Goal: Task Accomplishment & Management: Use online tool/utility

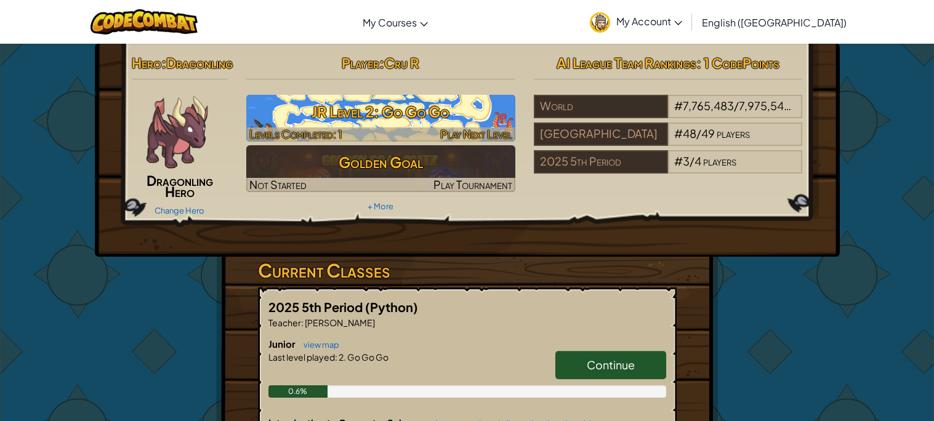
click at [437, 107] on h3 "JR Level 2: Go Go Go" at bounding box center [380, 112] width 269 height 28
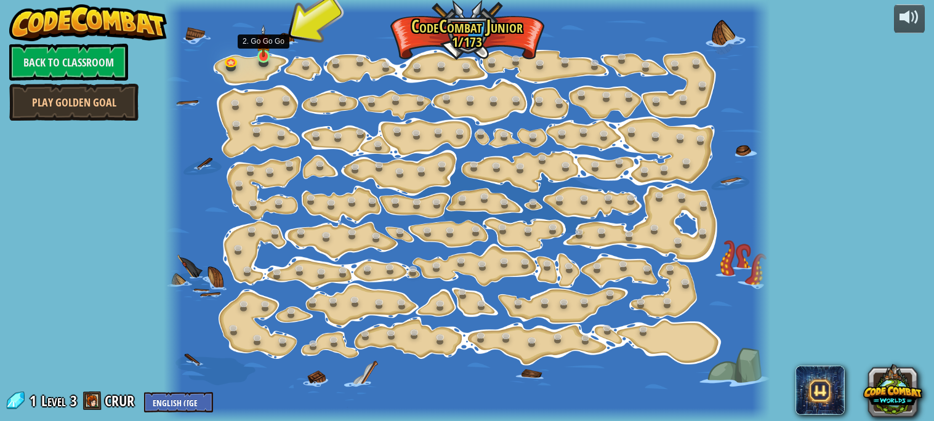
click at [258, 57] on div at bounding box center [263, 56] width 12 height 13
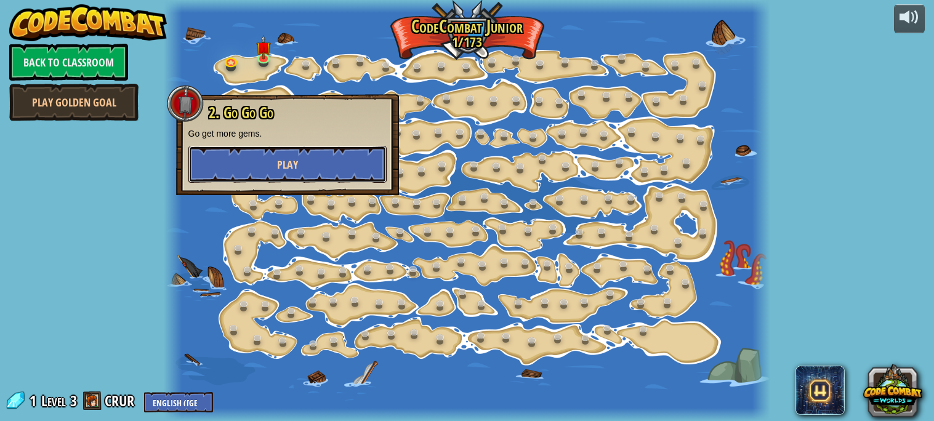
click at [288, 170] on span "Play" at bounding box center [287, 164] width 21 height 15
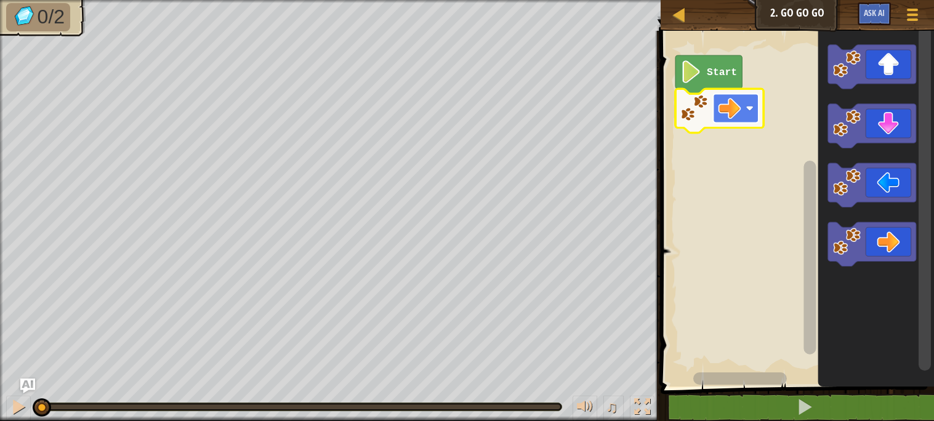
click at [732, 104] on image "Blockly Workspace" at bounding box center [730, 108] width 23 height 23
click at [892, 249] on icon "Blockly Workspace" at bounding box center [872, 244] width 88 height 44
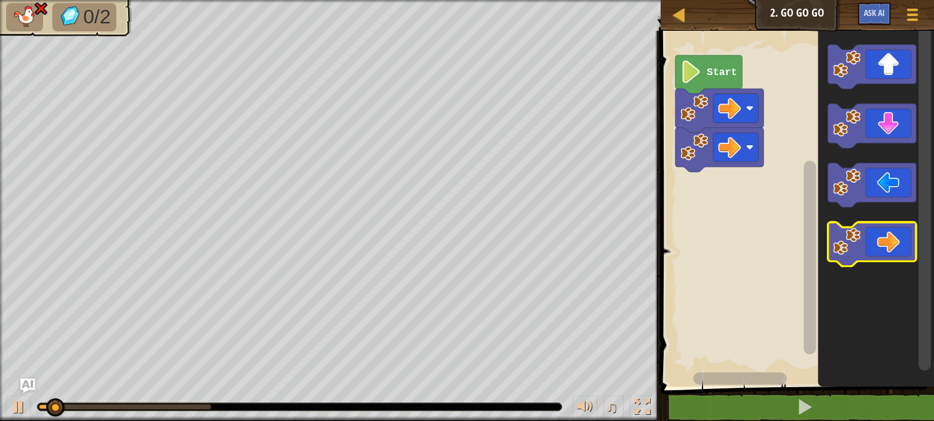
click at [876, 241] on icon "Blockly Workspace" at bounding box center [872, 244] width 88 height 44
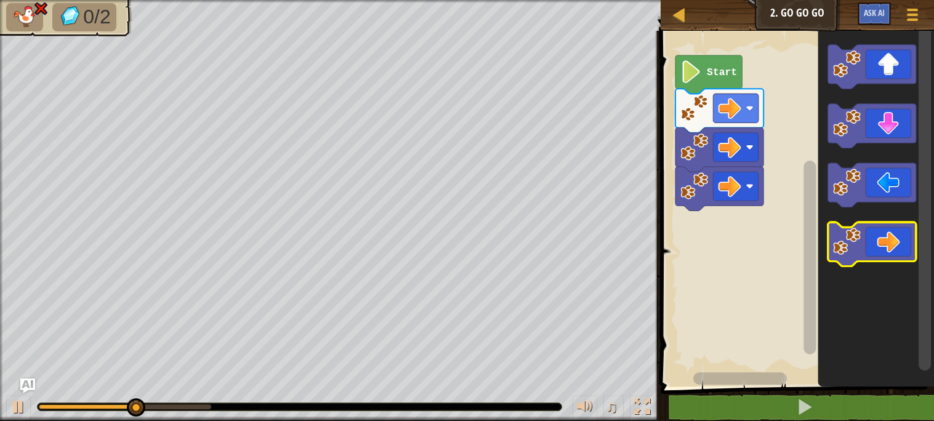
click at [877, 241] on icon "Blockly Workspace" at bounding box center [872, 244] width 88 height 44
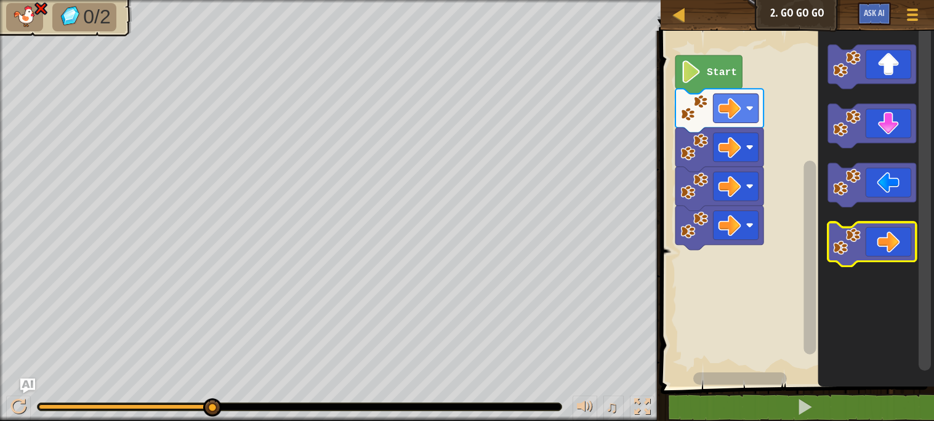
click at [873, 237] on icon "Blockly Workspace" at bounding box center [872, 244] width 88 height 44
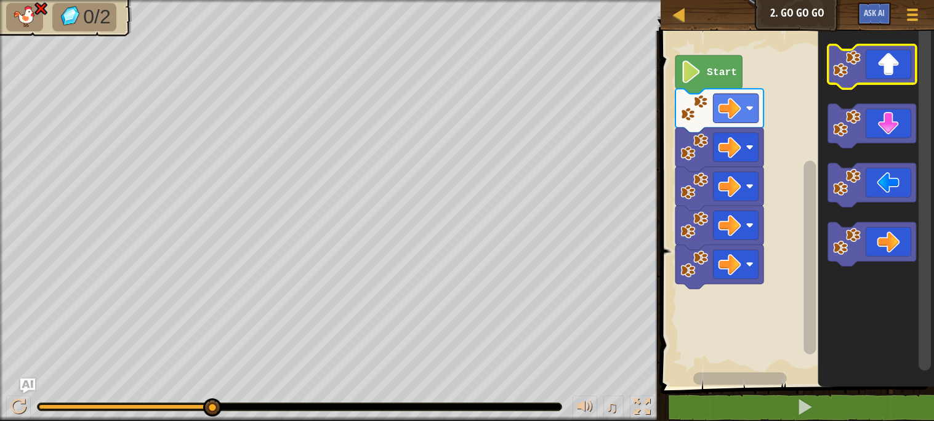
click at [888, 65] on icon "Blockly Workspace" at bounding box center [872, 67] width 88 height 44
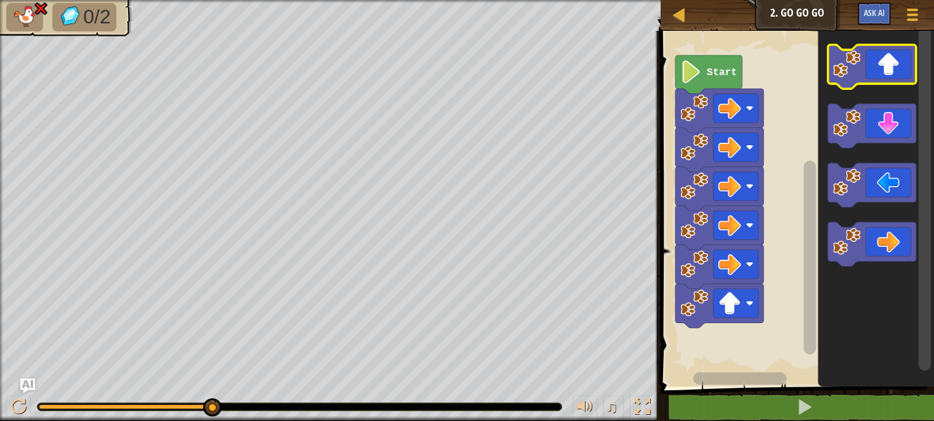
click at [888, 65] on icon "Blockly Workspace" at bounding box center [872, 67] width 88 height 44
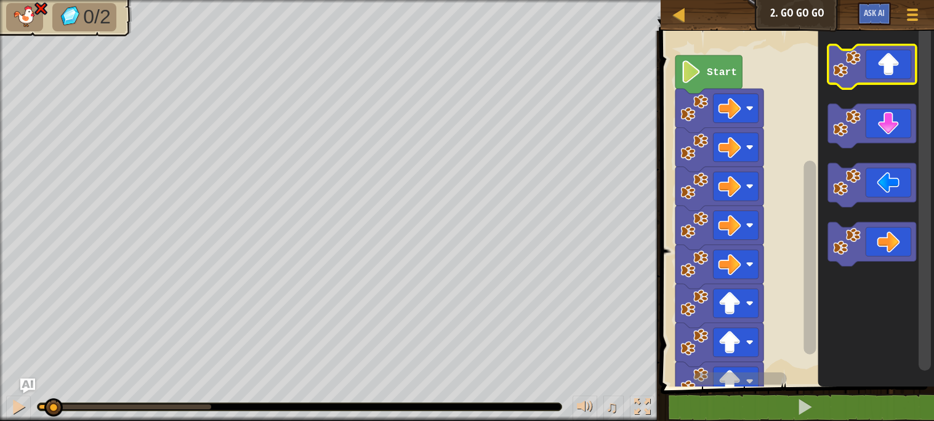
click at [887, 65] on icon "Blockly Workspace" at bounding box center [872, 67] width 88 height 44
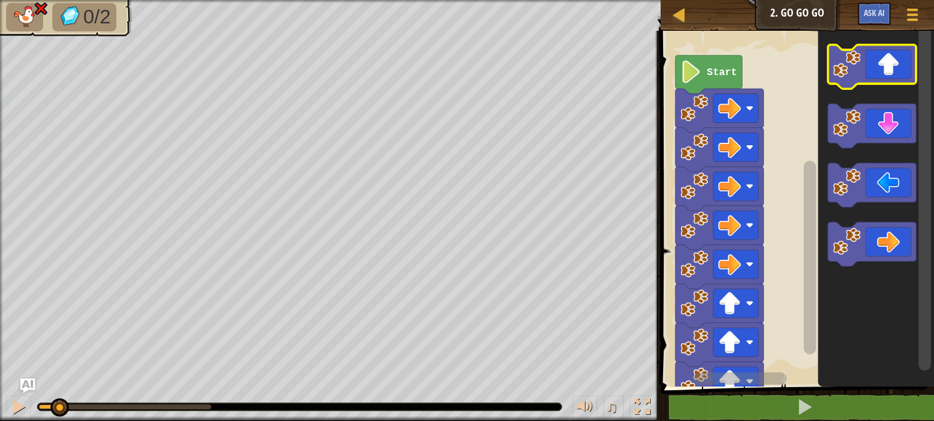
click at [887, 65] on icon "Blockly Workspace" at bounding box center [872, 67] width 88 height 44
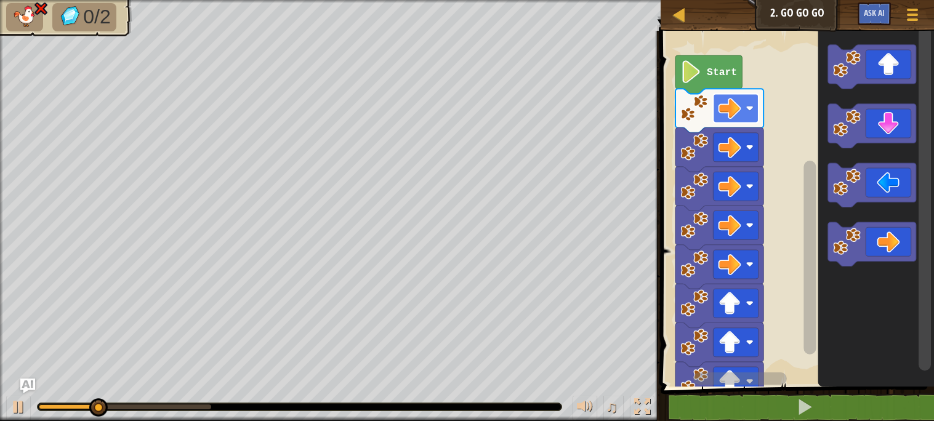
click at [735, 105] on image "Blockly Workspace" at bounding box center [730, 108] width 23 height 23
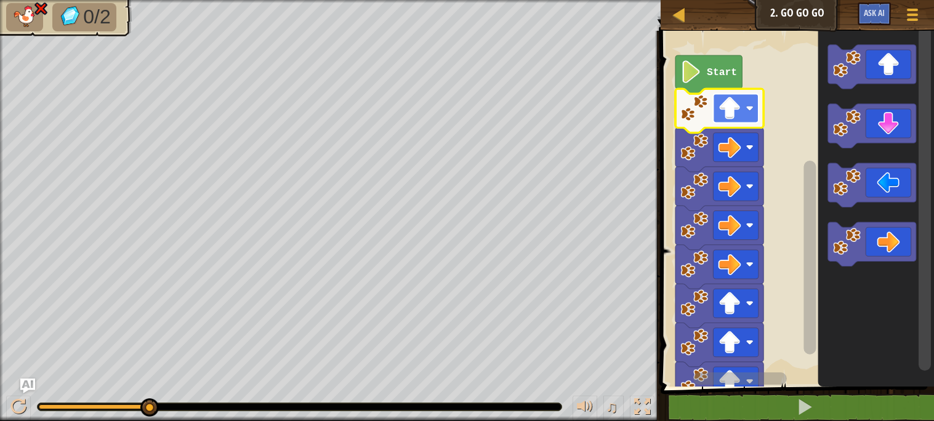
click at [736, 114] on image "Blockly Workspace" at bounding box center [730, 108] width 23 height 23
click at [738, 156] on image "Blockly Workspace" at bounding box center [730, 147] width 23 height 23
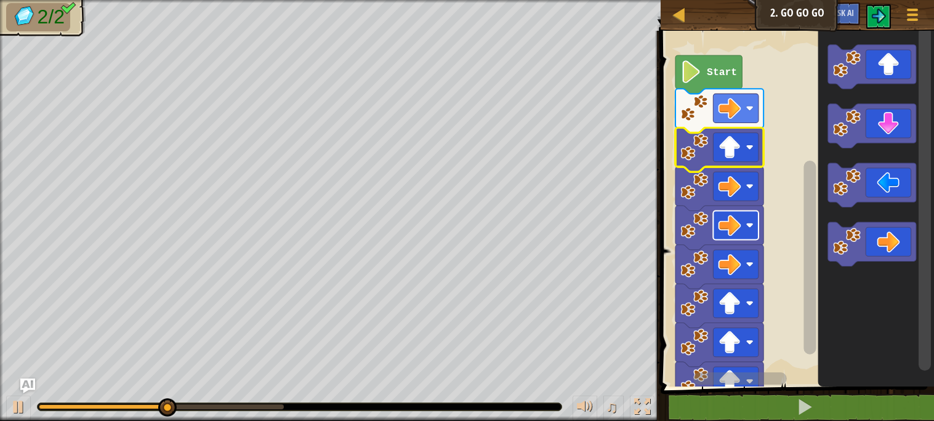
click at [747, 221] on rect "Blockly Workspace" at bounding box center [736, 225] width 46 height 29
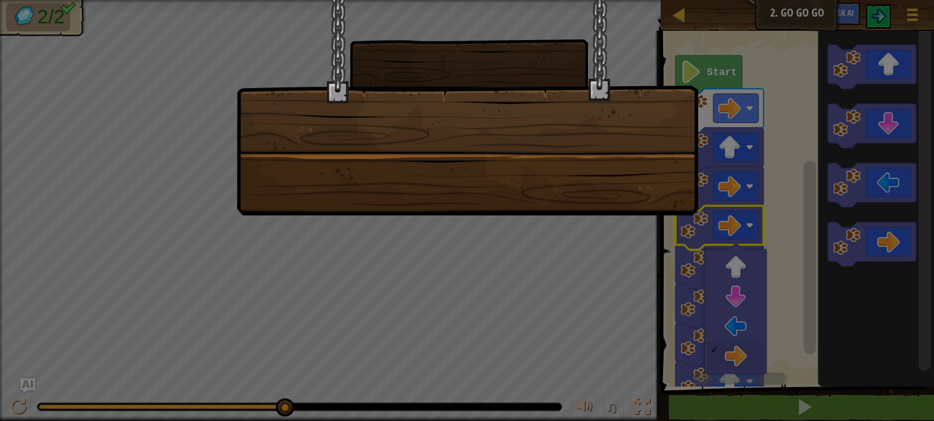
click at [621, 148] on div at bounding box center [468, 108] width 462 height 216
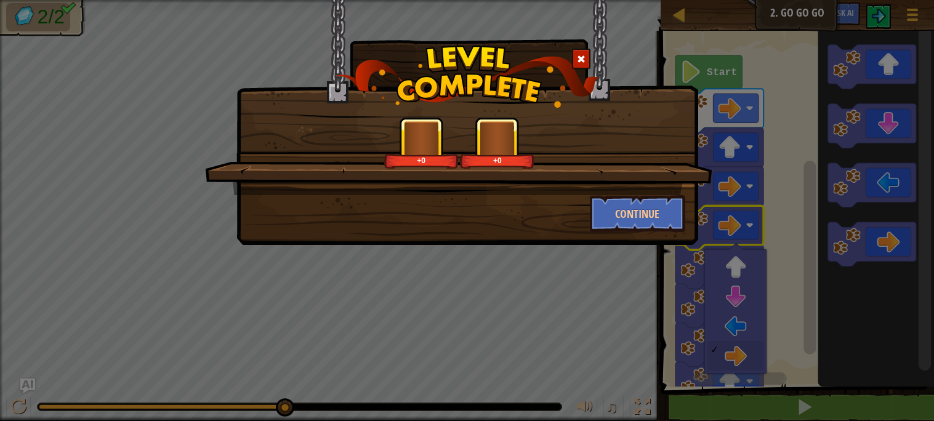
click at [0, 290] on div "+0 +0 Continue" at bounding box center [467, 210] width 934 height 421
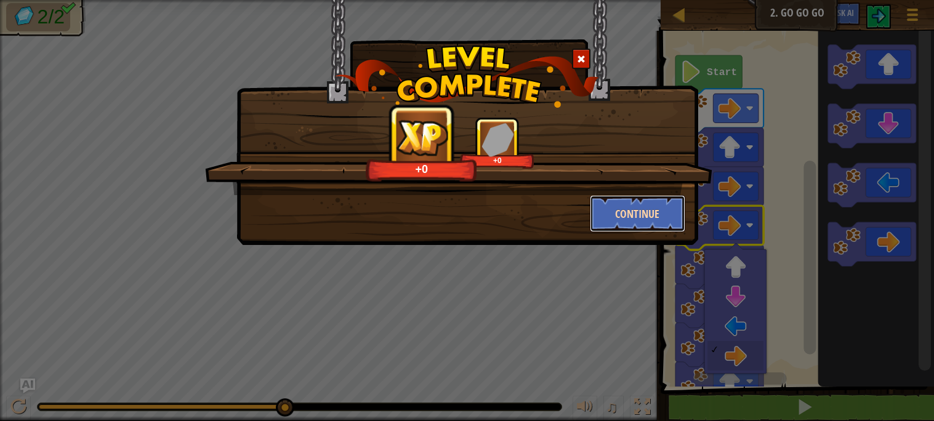
click at [622, 210] on button "Continue" at bounding box center [637, 213] width 95 height 37
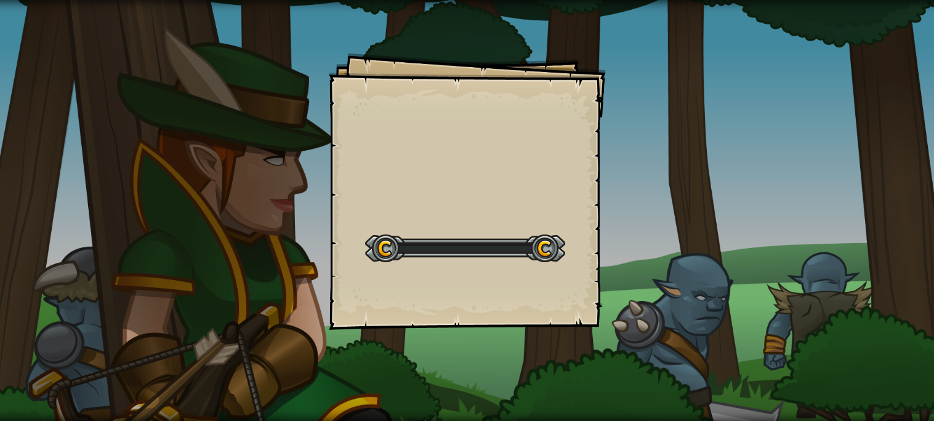
click at [622, 210] on div "Goals Start Level Error loading from server. Try refreshing the page. You'll ne…" at bounding box center [467, 210] width 934 height 421
click at [522, 225] on div "Start Level" at bounding box center [465, 246] width 200 height 49
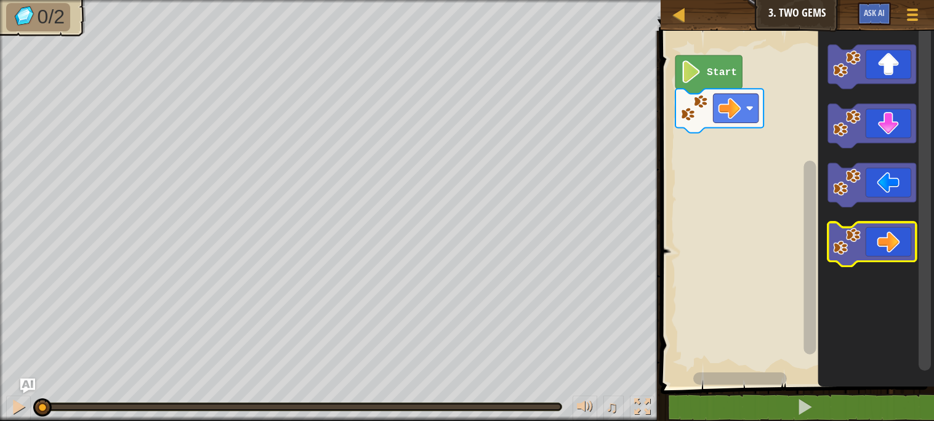
click at [874, 235] on icon "Blockly Workspace" at bounding box center [872, 244] width 88 height 44
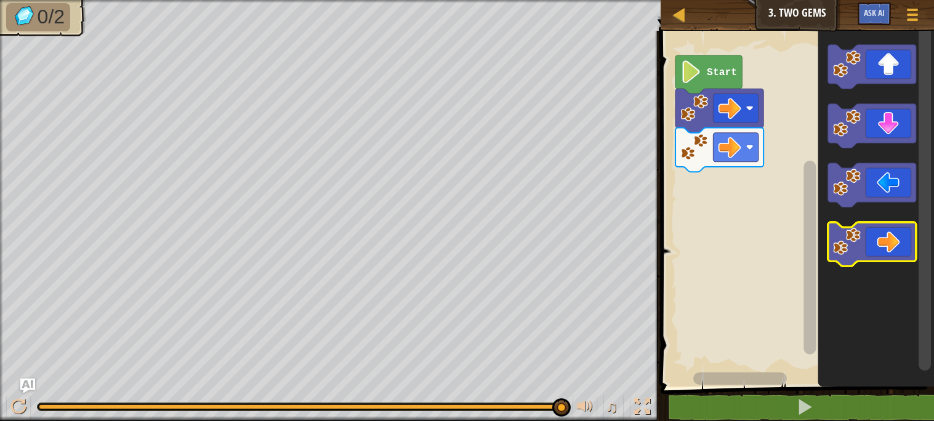
click at [868, 238] on icon "Blockly Workspace" at bounding box center [872, 244] width 88 height 44
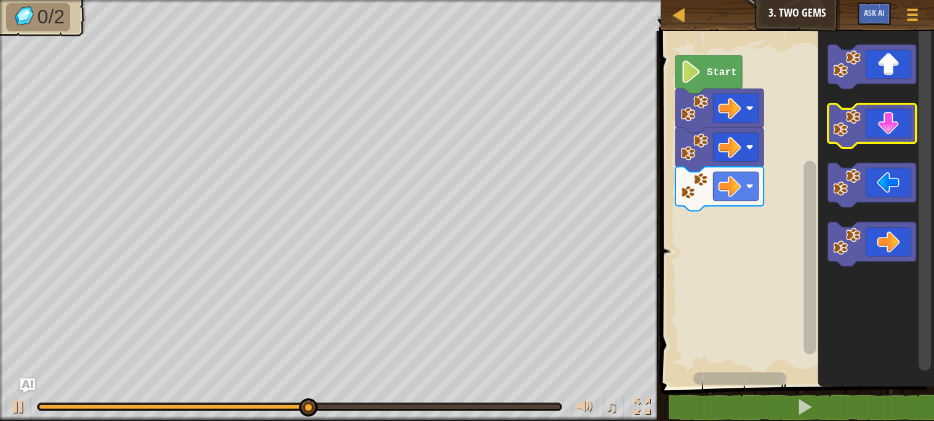
click at [894, 132] on icon "Blockly Workspace" at bounding box center [872, 126] width 88 height 44
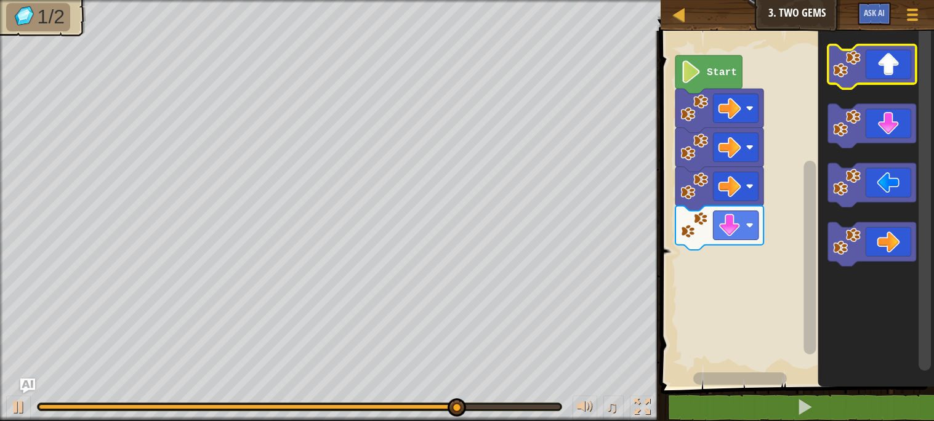
click at [881, 65] on icon "Blockly Workspace" at bounding box center [872, 67] width 88 height 44
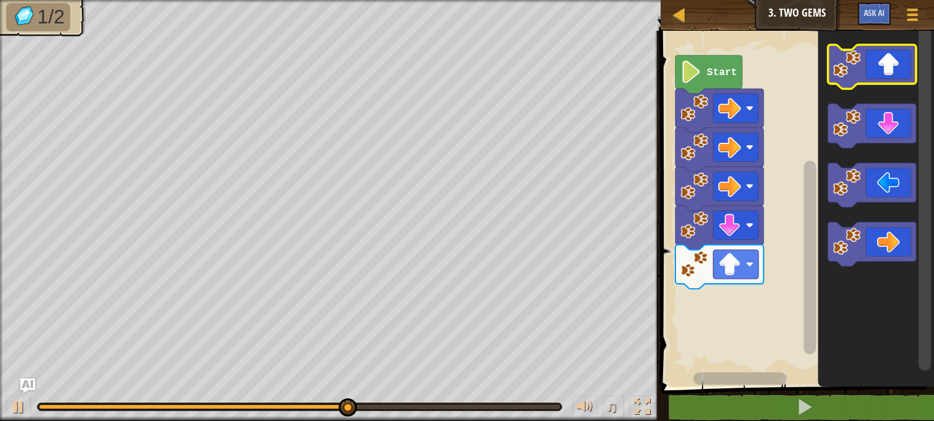
click at [881, 65] on icon "Blockly Workspace" at bounding box center [872, 67] width 88 height 44
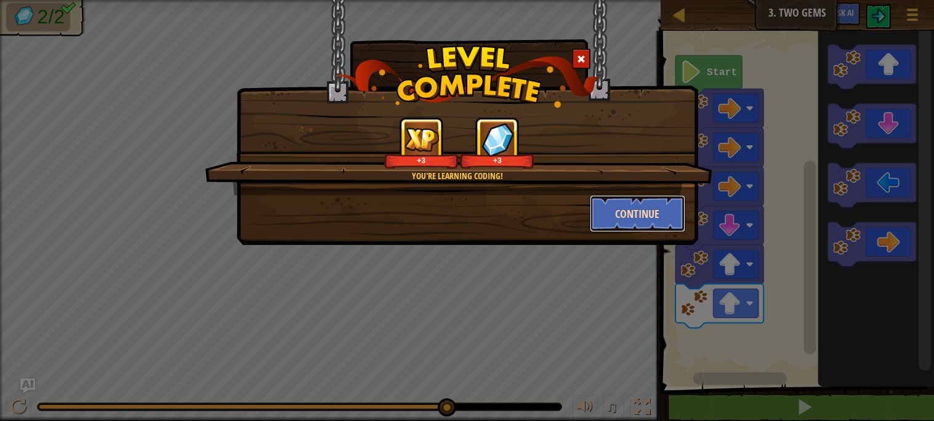
click at [619, 216] on button "Continue" at bounding box center [637, 213] width 95 height 37
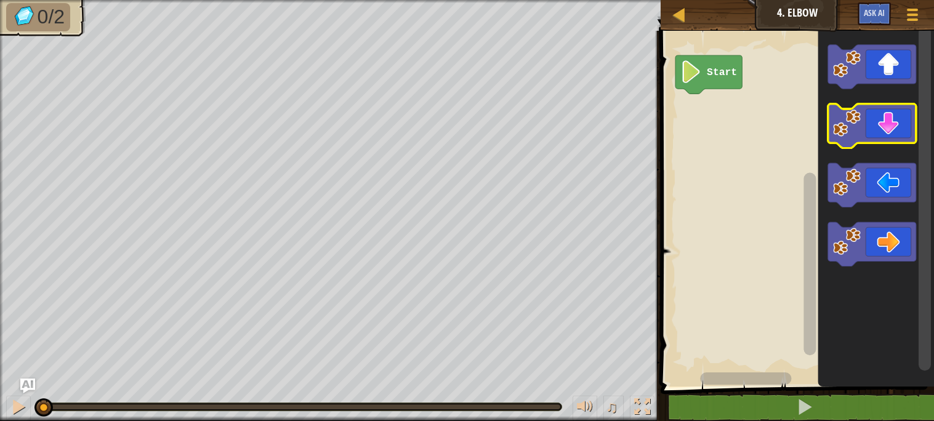
click at [896, 120] on icon "Blockly Workspace" at bounding box center [872, 126] width 88 height 44
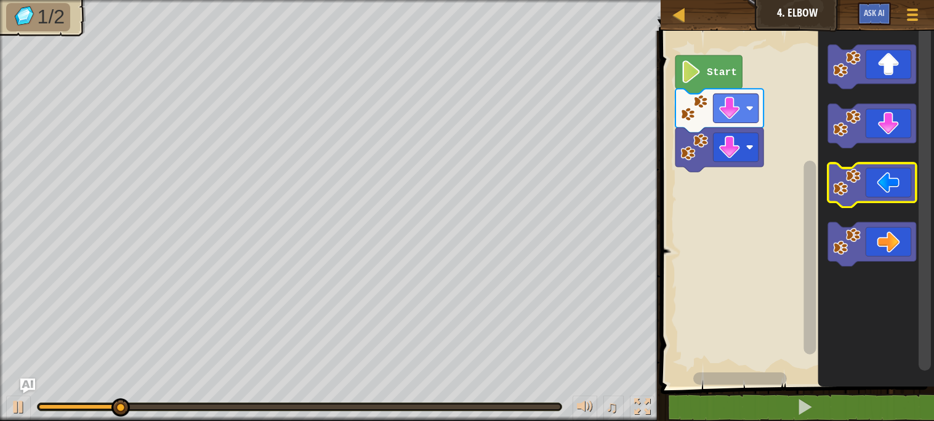
click at [862, 176] on icon "Blockly Workspace" at bounding box center [872, 185] width 88 height 44
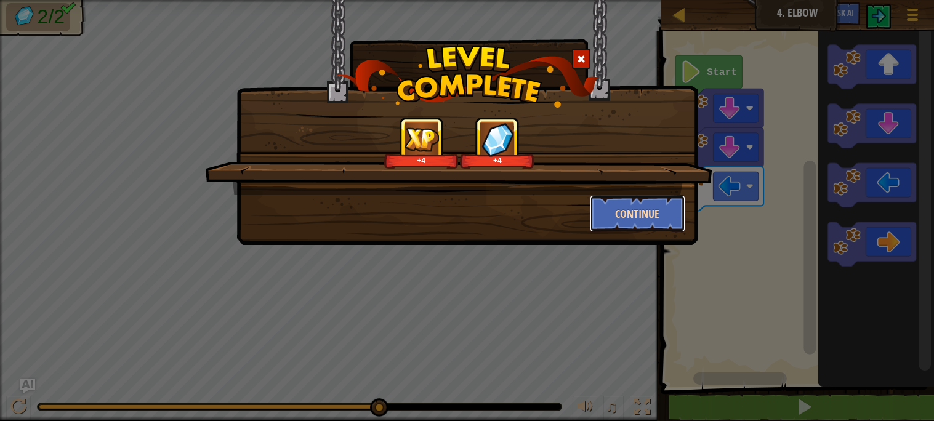
click at [625, 222] on button "Continue" at bounding box center [637, 213] width 95 height 37
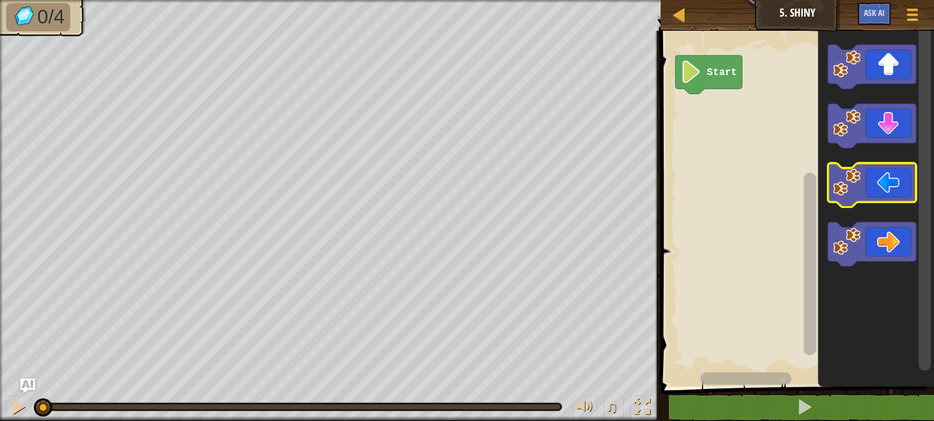
click at [886, 182] on icon "Blockly Workspace" at bounding box center [872, 185] width 88 height 44
click at [888, 180] on icon "Blockly Workspace" at bounding box center [872, 185] width 88 height 44
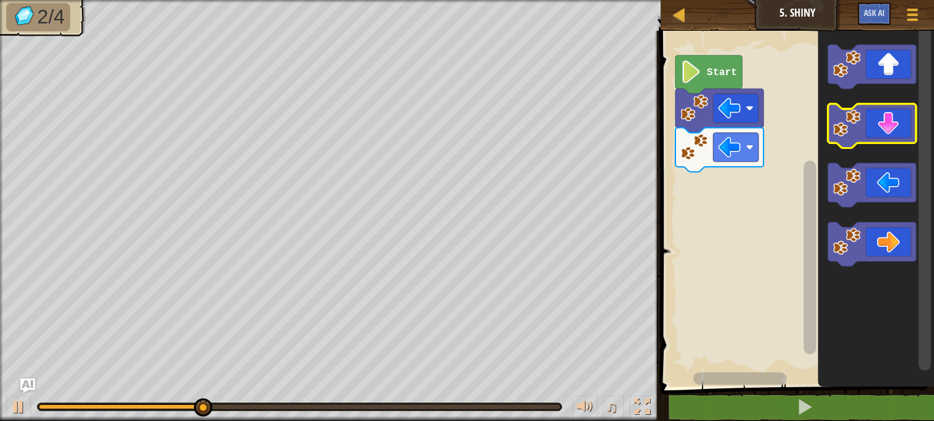
click at [900, 122] on icon "Blockly Workspace" at bounding box center [872, 126] width 88 height 44
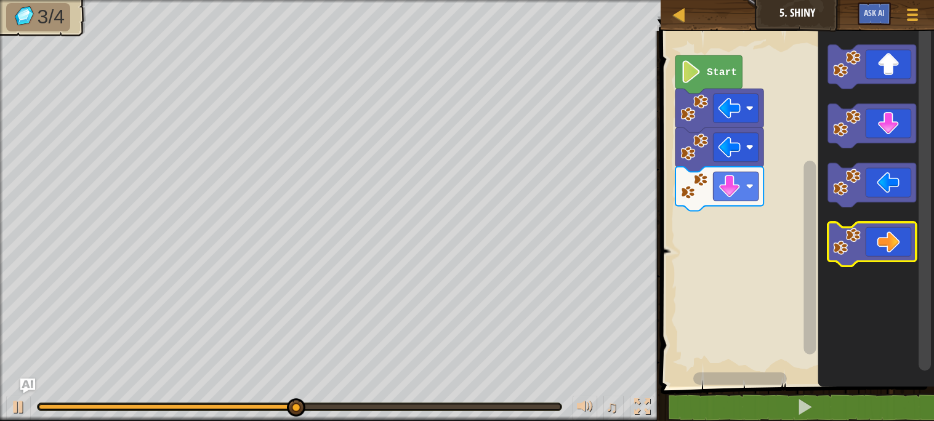
click at [893, 237] on icon "Blockly Workspace" at bounding box center [872, 244] width 88 height 44
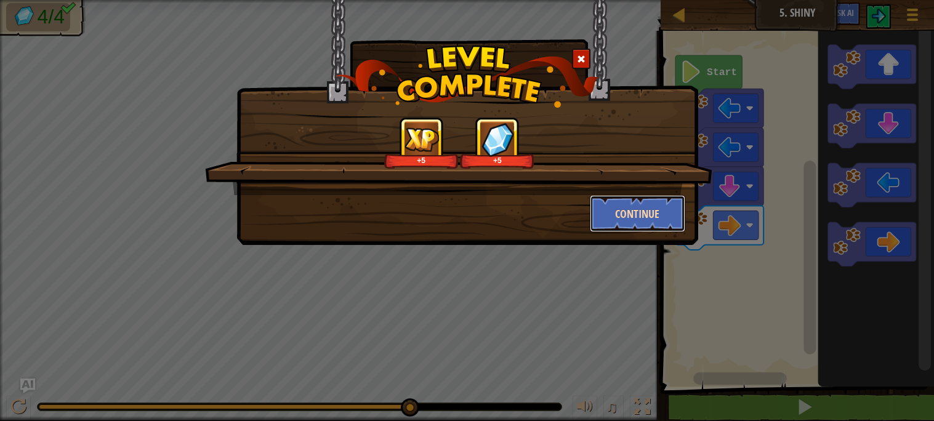
click at [665, 217] on button "Continue" at bounding box center [637, 213] width 95 height 37
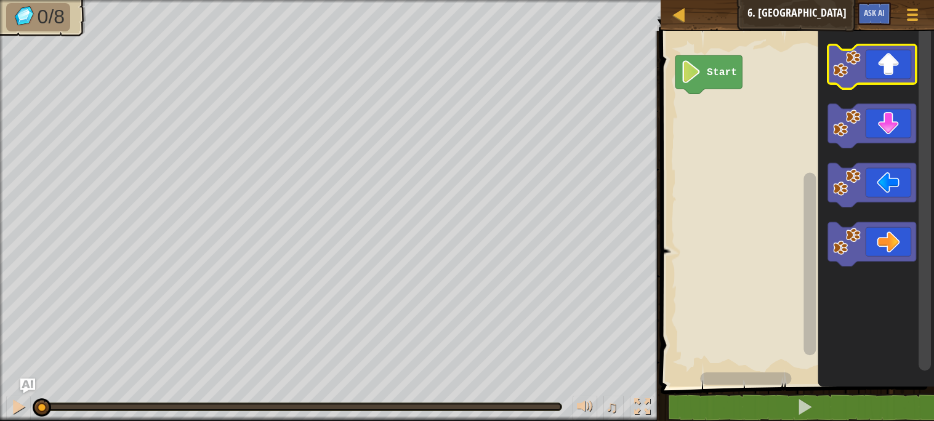
click at [891, 63] on icon "Blockly Workspace" at bounding box center [872, 67] width 88 height 44
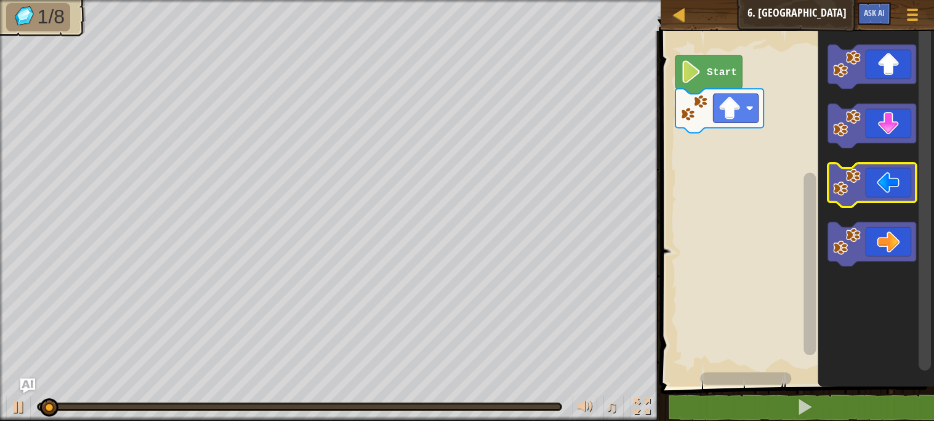
click at [900, 193] on icon "Blockly Workspace" at bounding box center [872, 185] width 88 height 44
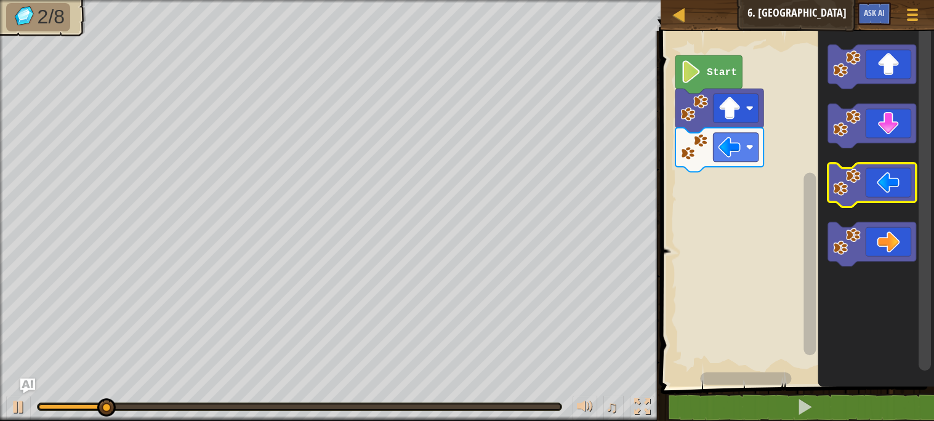
click at [889, 176] on icon "Blockly Workspace" at bounding box center [872, 185] width 88 height 44
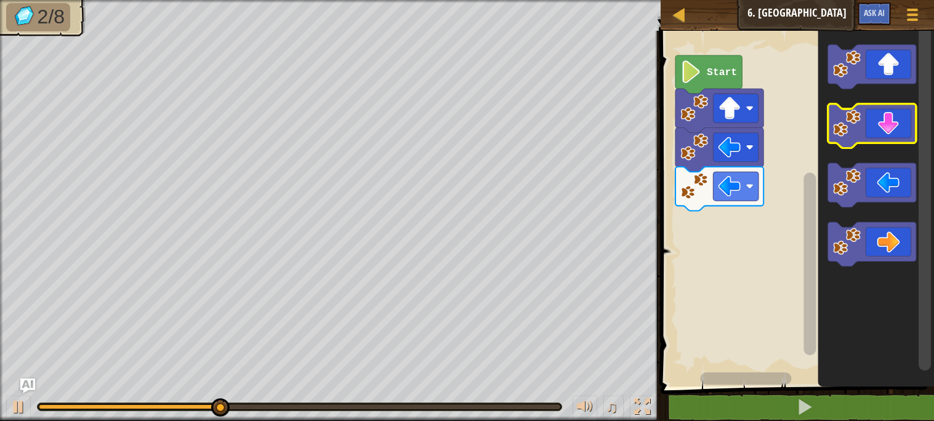
click at [889, 130] on icon "Blockly Workspace" at bounding box center [872, 126] width 88 height 44
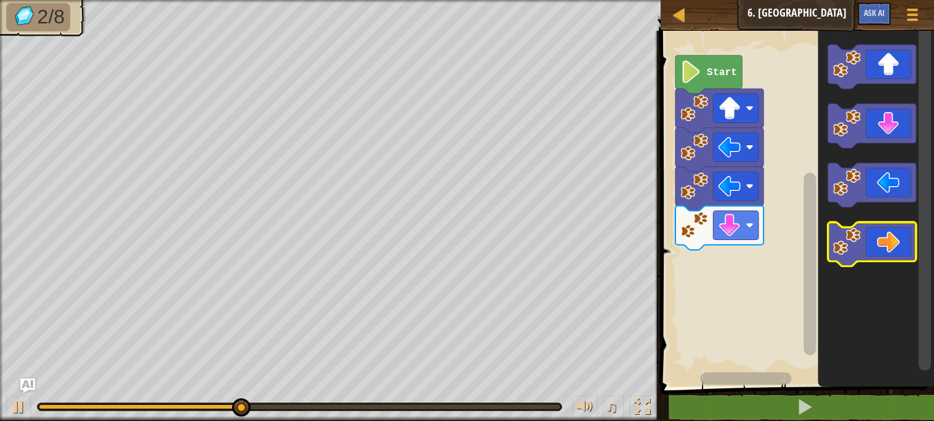
click at [879, 249] on icon "Blockly Workspace" at bounding box center [872, 244] width 88 height 44
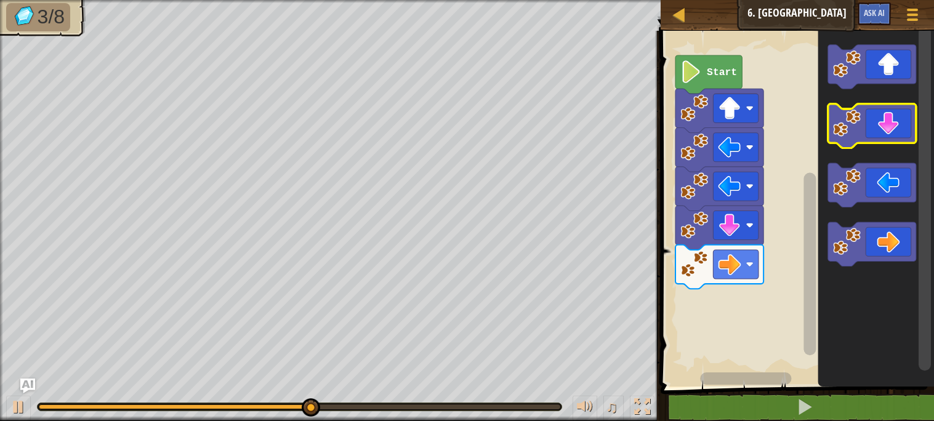
click at [888, 128] on icon "Blockly Workspace" at bounding box center [872, 126] width 88 height 44
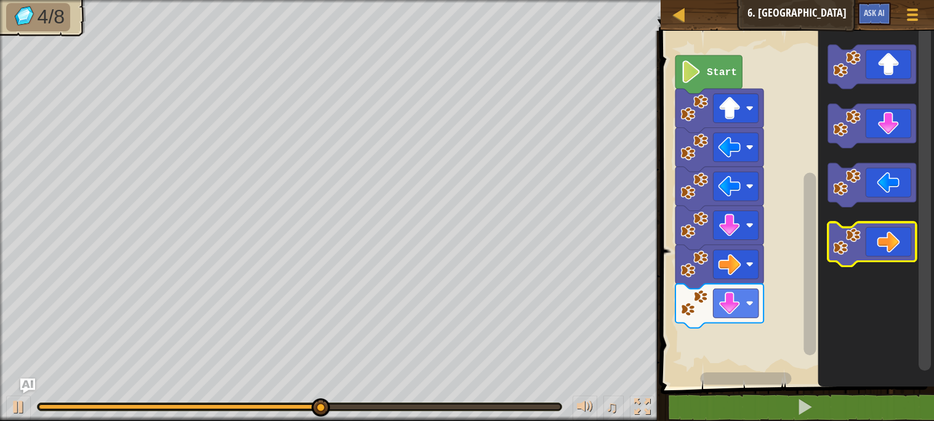
click at [889, 237] on icon "Blockly Workspace" at bounding box center [872, 244] width 88 height 44
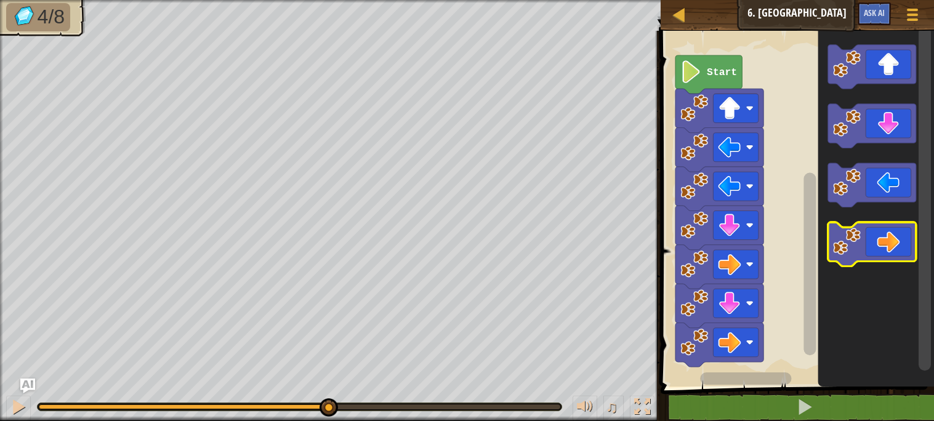
click at [889, 237] on icon "Blockly Workspace" at bounding box center [872, 244] width 88 height 44
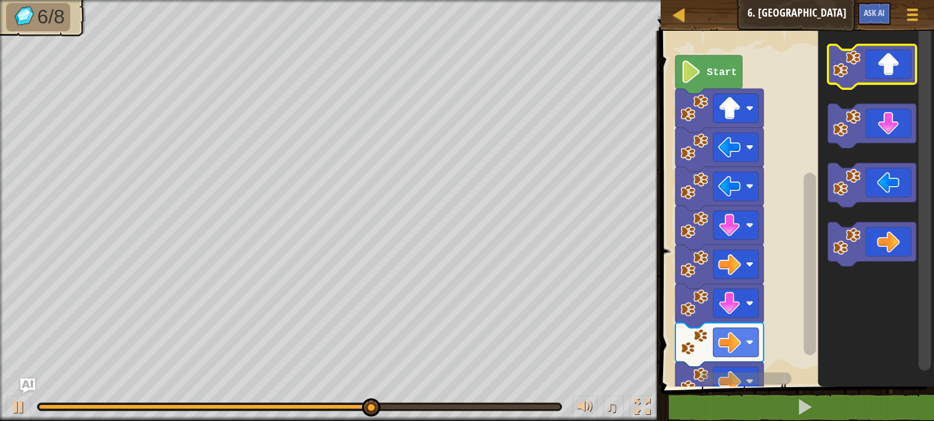
click at [887, 78] on icon "Blockly Workspace" at bounding box center [872, 67] width 88 height 44
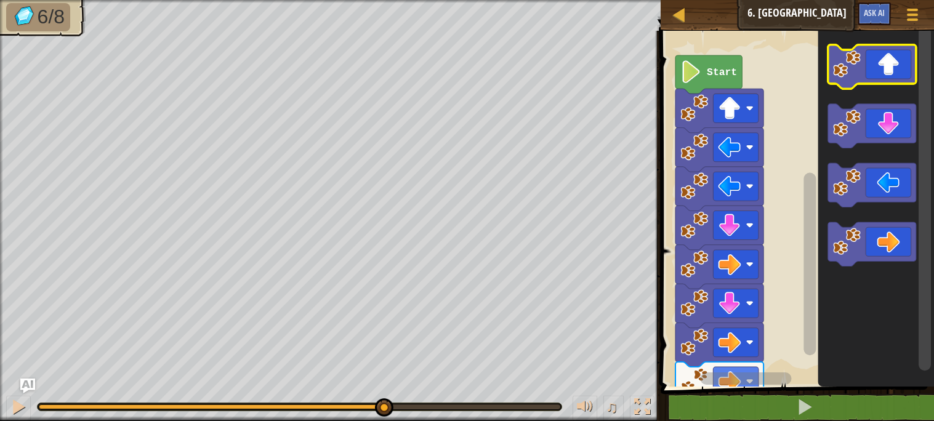
click at [887, 78] on icon "Blockly Workspace" at bounding box center [872, 67] width 88 height 44
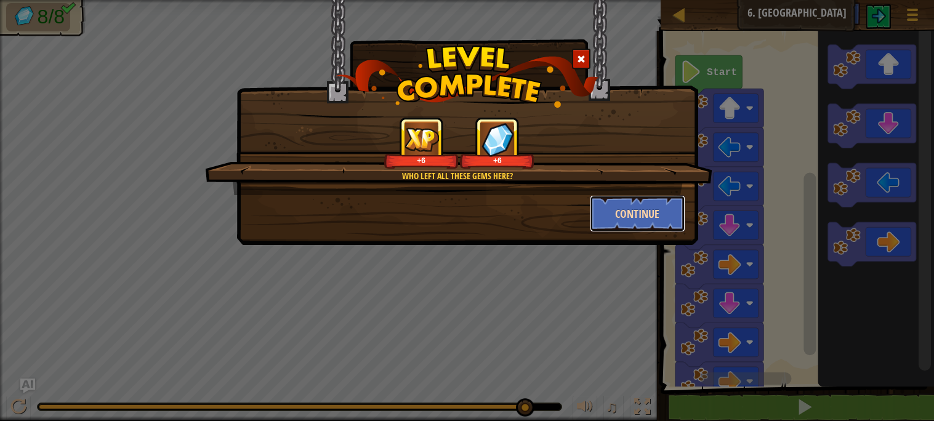
click at [641, 214] on button "Continue" at bounding box center [637, 213] width 95 height 37
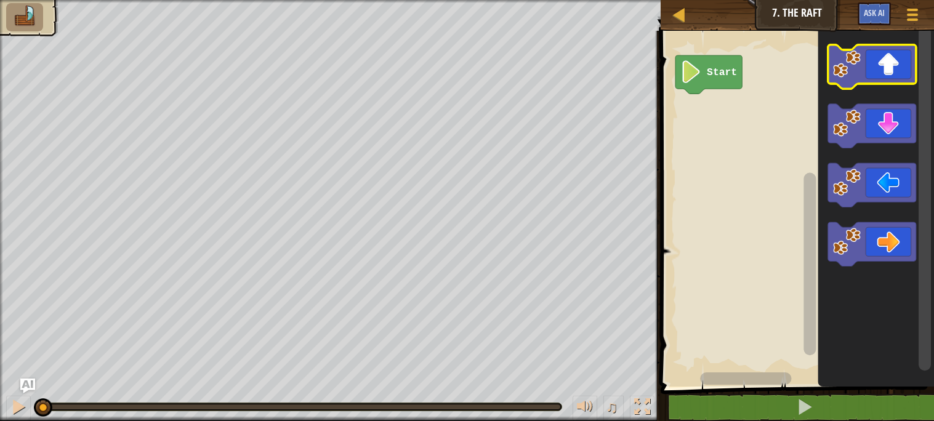
click at [883, 68] on icon "Blockly Workspace" at bounding box center [872, 67] width 88 height 44
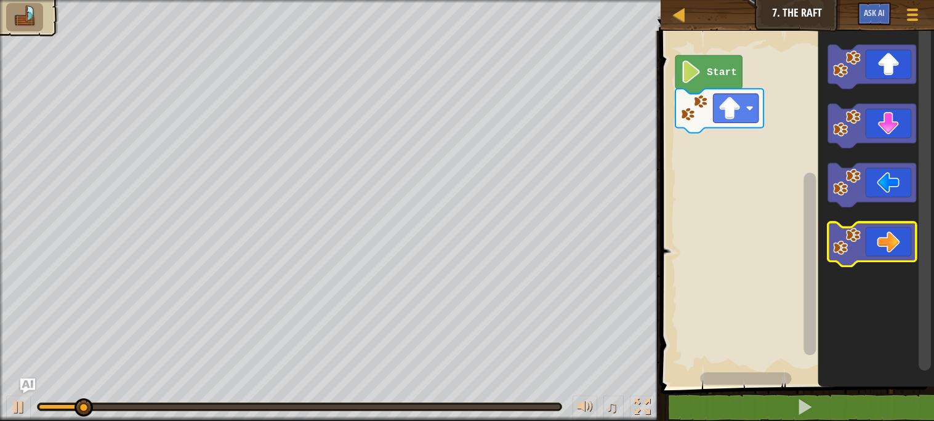
click at [887, 230] on icon "Blockly Workspace" at bounding box center [872, 244] width 88 height 44
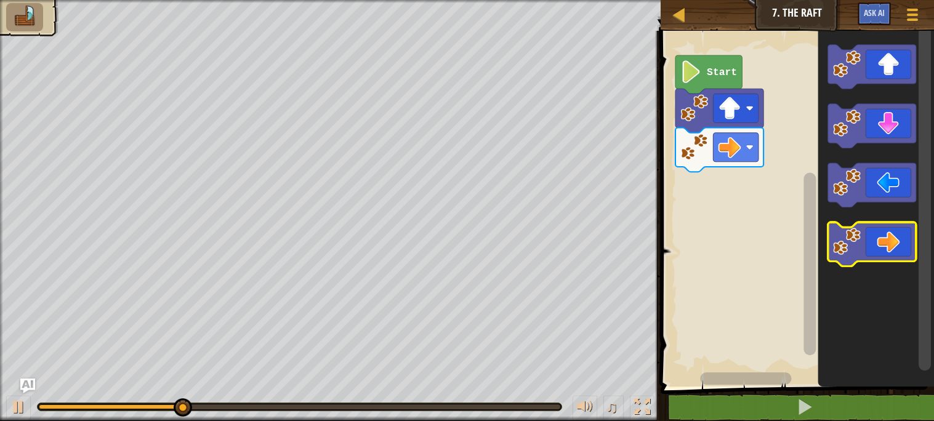
click at [887, 230] on icon "Blockly Workspace" at bounding box center [872, 244] width 88 height 44
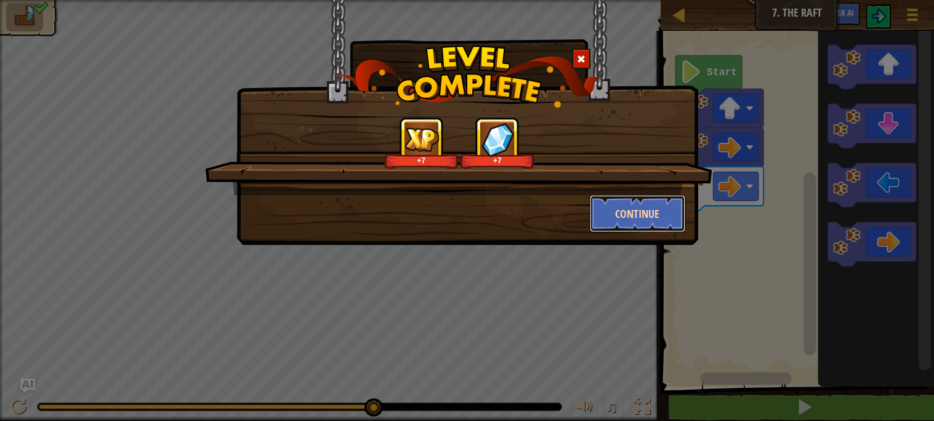
click at [613, 212] on button "Continue" at bounding box center [637, 213] width 95 height 37
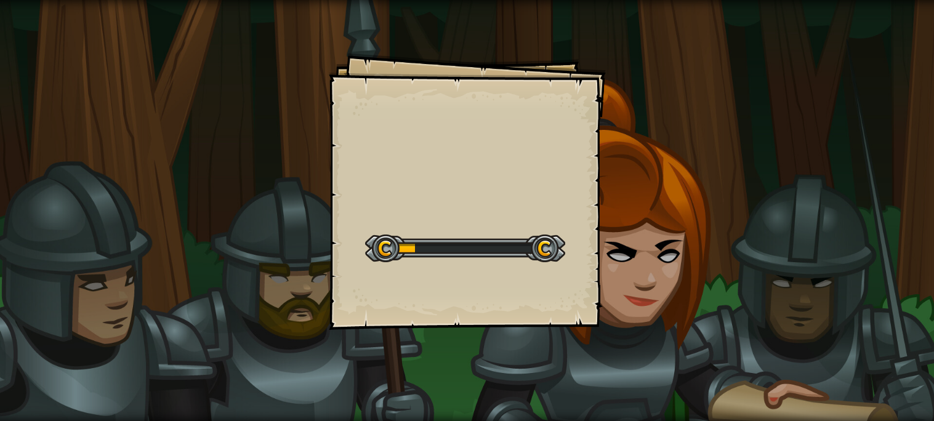
click at [931, 196] on div "Goals Start Level Error loading from server. Try refreshing the page. You'll ne…" at bounding box center [467, 210] width 934 height 421
click at [931, 222] on div "Goals Start Level Error loading from server. Try refreshing the page. You'll ne…" at bounding box center [467, 210] width 934 height 421
click at [490, 251] on div at bounding box center [465, 249] width 200 height 28
click at [539, 82] on div "Goals Start Level Error loading from server. Try refreshing the page. You'll ne…" at bounding box center [467, 191] width 277 height 277
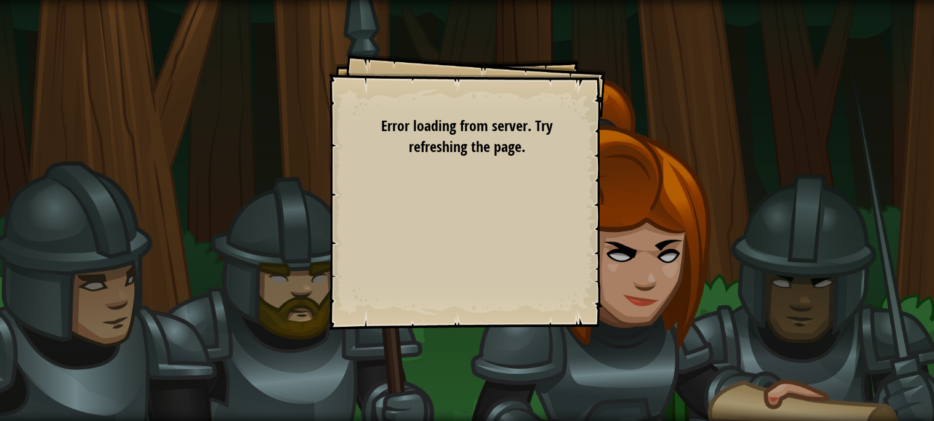
click at [453, 208] on div "Goals Start Level Error loading from server. Try refreshing the page. You'll ne…" at bounding box center [467, 191] width 277 height 277
